Goal: Check status: Check status

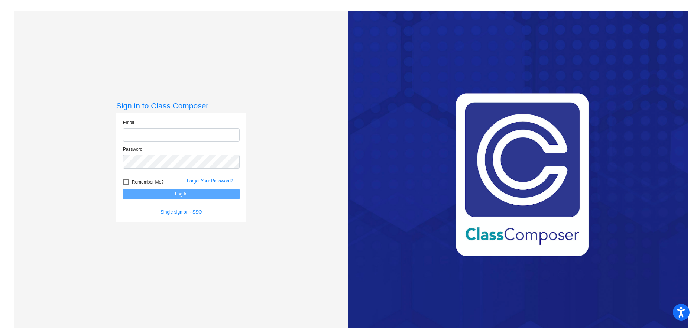
type input "[EMAIL_ADDRESS][DOMAIN_NAME]"
click at [190, 190] on button "Log In" at bounding box center [181, 194] width 117 height 11
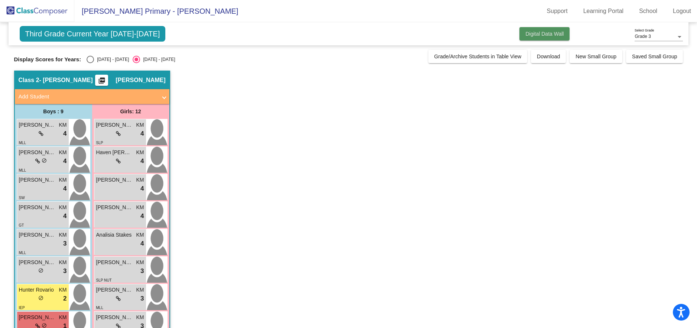
click at [561, 35] on span "Digital Data Wall" at bounding box center [544, 34] width 38 height 6
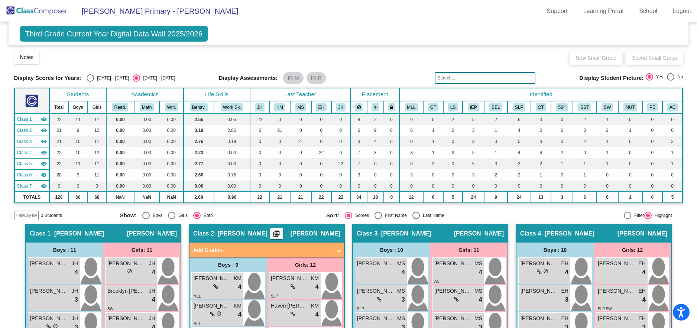
click at [106, 77] on div "2024 - 2025" at bounding box center [111, 78] width 35 height 7
click at [90, 82] on input "2024 - 2025" at bounding box center [90, 82] width 0 height 0
radio input "true"
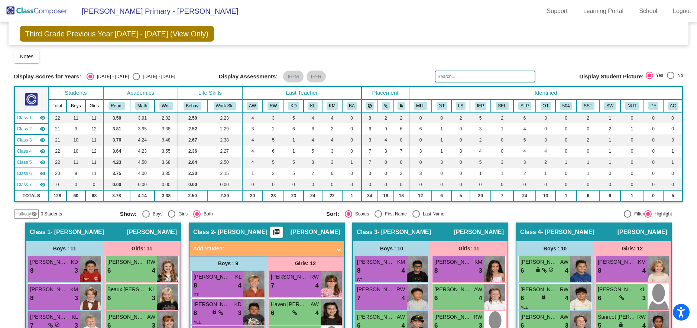
drag, startPoint x: 145, startPoint y: 77, endPoint x: 154, endPoint y: 75, distance: 9.1
click at [144, 77] on div "2025 - 2026" at bounding box center [157, 76] width 35 height 7
click at [136, 80] on input "2025 - 2026" at bounding box center [136, 80] width 0 height 0
radio input "true"
